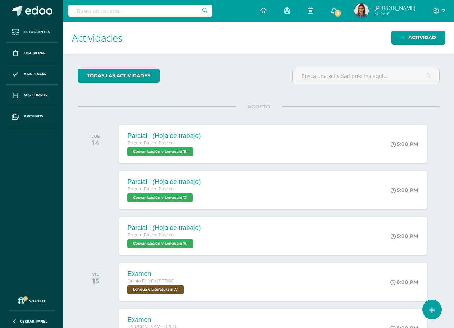
click at [26, 30] on span "Estudiantes" at bounding box center [37, 32] width 26 height 6
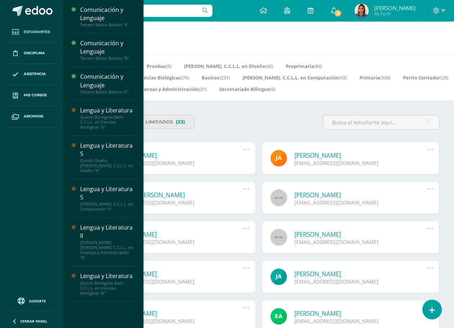
click at [281, 115] on div "Todos (863) Limitados (33)" at bounding box center [197, 122] width 245 height 14
click at [36, 74] on span "Asistencia" at bounding box center [35, 74] width 22 height 6
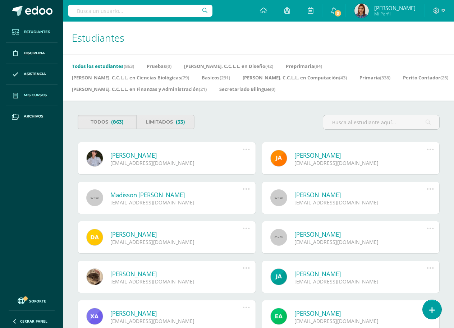
click at [30, 96] on span "Mis cursos" at bounding box center [35, 95] width 23 height 6
click at [43, 95] on span "Mis cursos" at bounding box center [35, 95] width 23 height 6
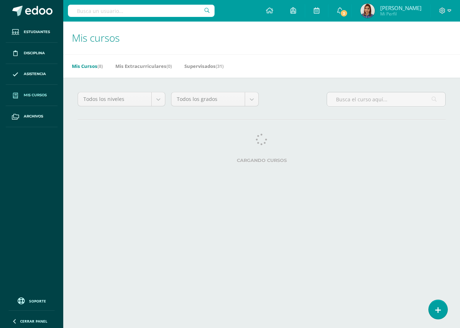
click at [93, 119] on body "Estudiantes Disciplina Asistencia Mis cursos Archivos Soporte Centro de ayuda Ú…" at bounding box center [230, 90] width 460 height 180
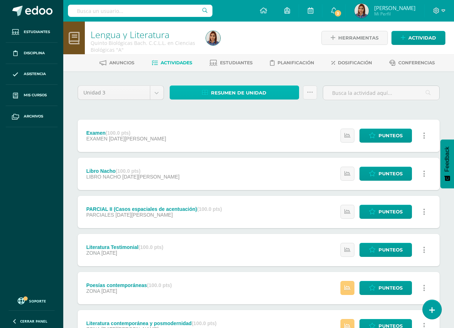
click at [241, 88] on span "Resumen de unidad" at bounding box center [238, 92] width 55 height 13
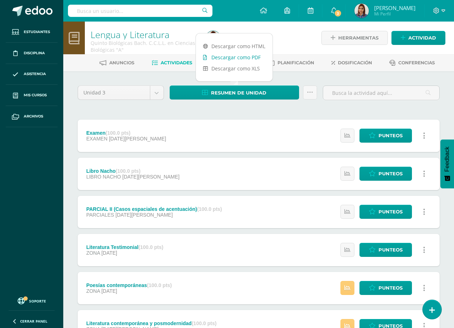
click at [249, 58] on link "Descargar como PDF" at bounding box center [234, 57] width 76 height 11
